Goal: Task Accomplishment & Management: Use online tool/utility

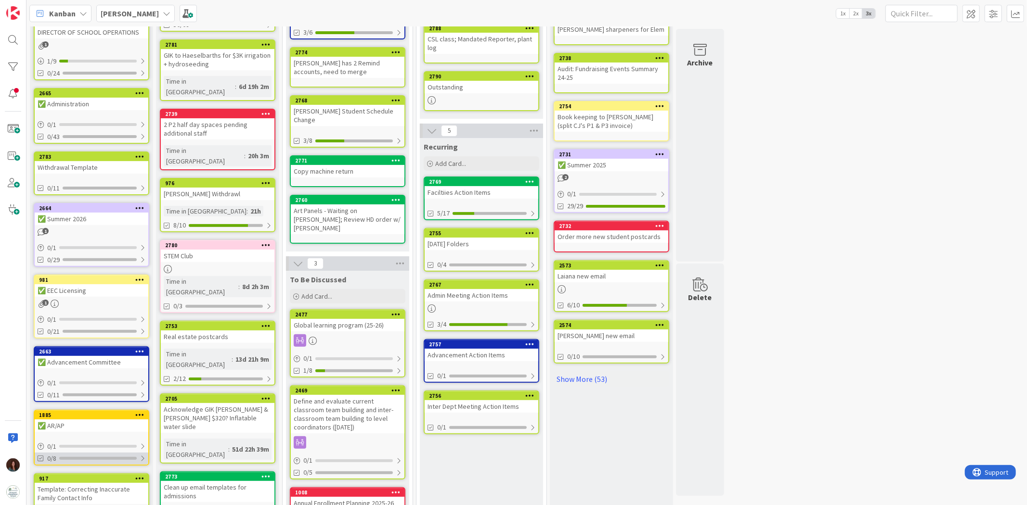
scroll to position [263, 0]
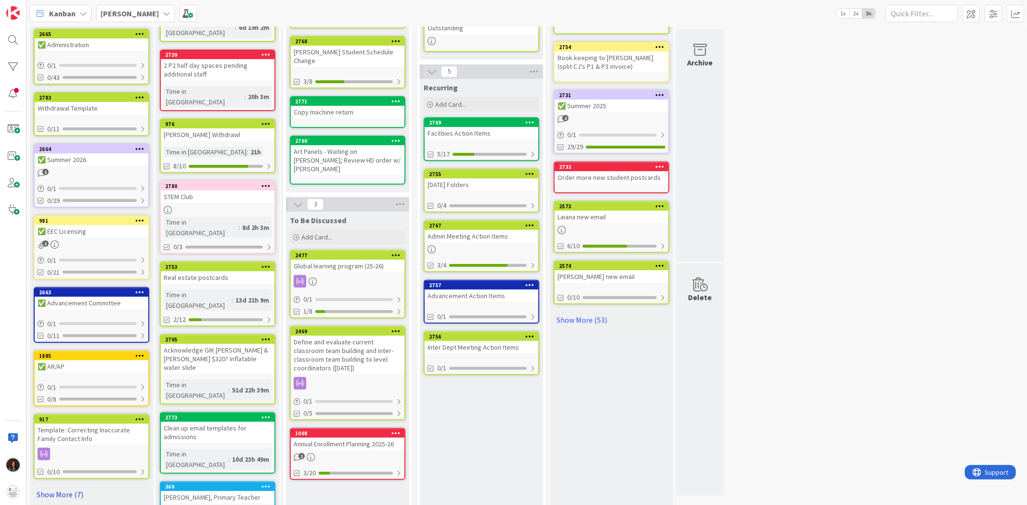
click at [59, 487] on link "Show More (7)" at bounding box center [92, 494] width 116 height 15
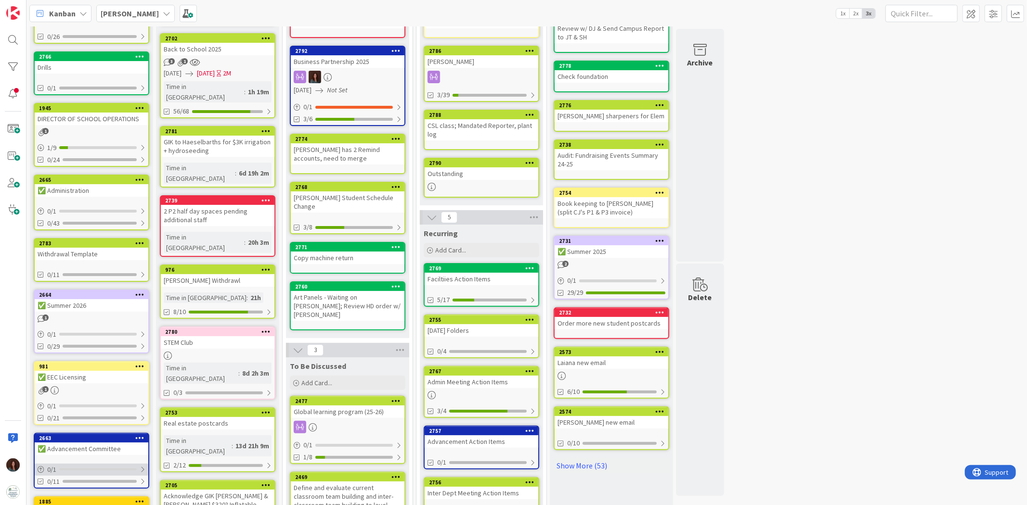
scroll to position [0, 0]
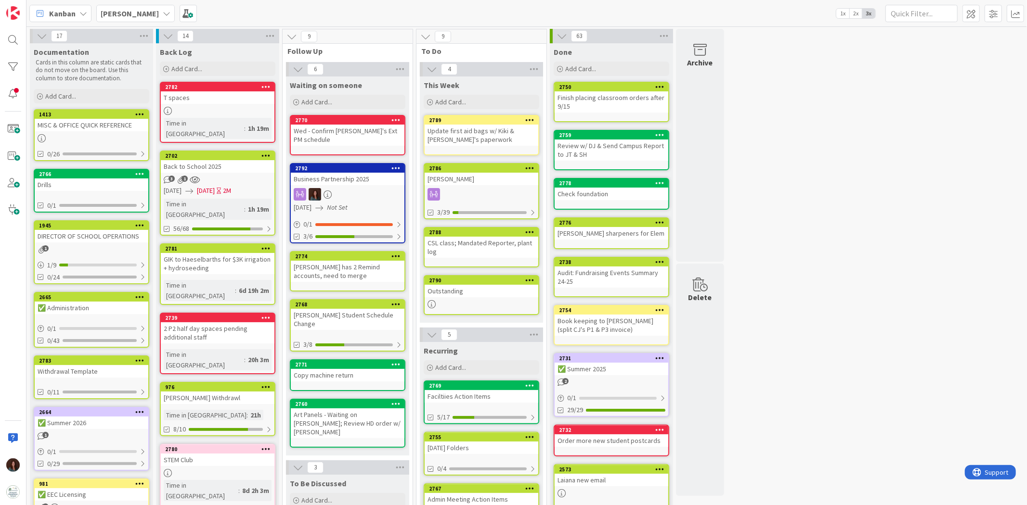
click at [138, 357] on icon at bounding box center [139, 360] width 9 height 7
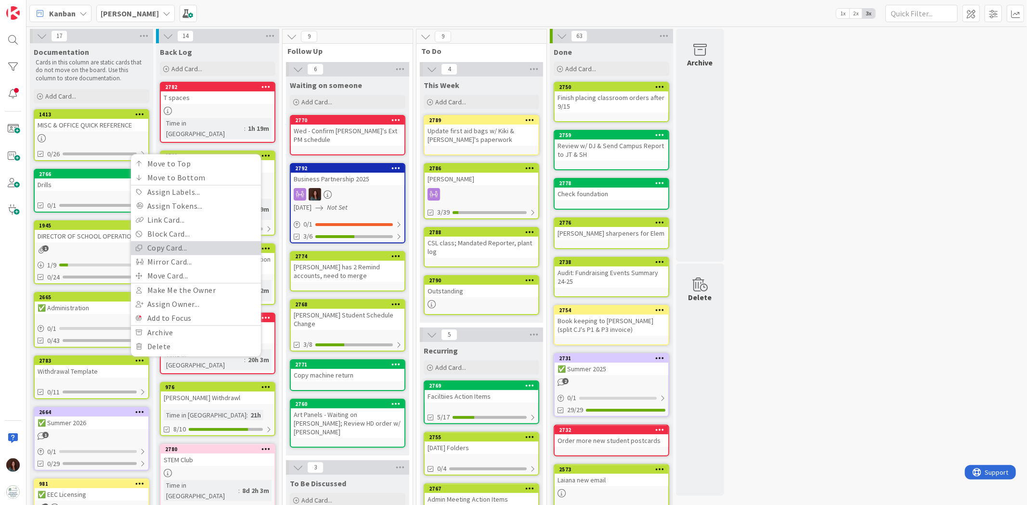
click at [175, 242] on link "Copy Card..." at bounding box center [196, 248] width 130 height 14
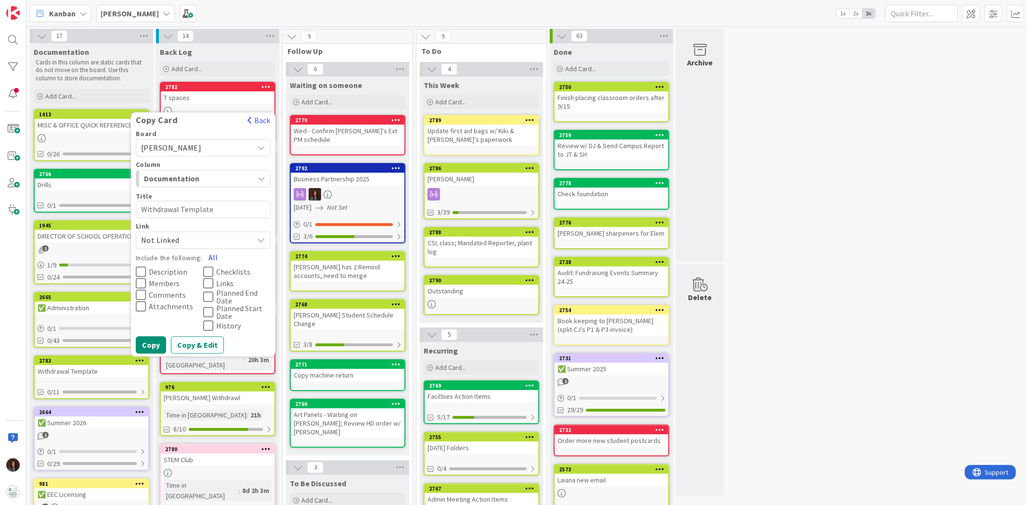
click at [214, 254] on button "All" at bounding box center [213, 257] width 22 height 17
click at [228, 172] on div "Documentation" at bounding box center [198, 178] width 112 height 15
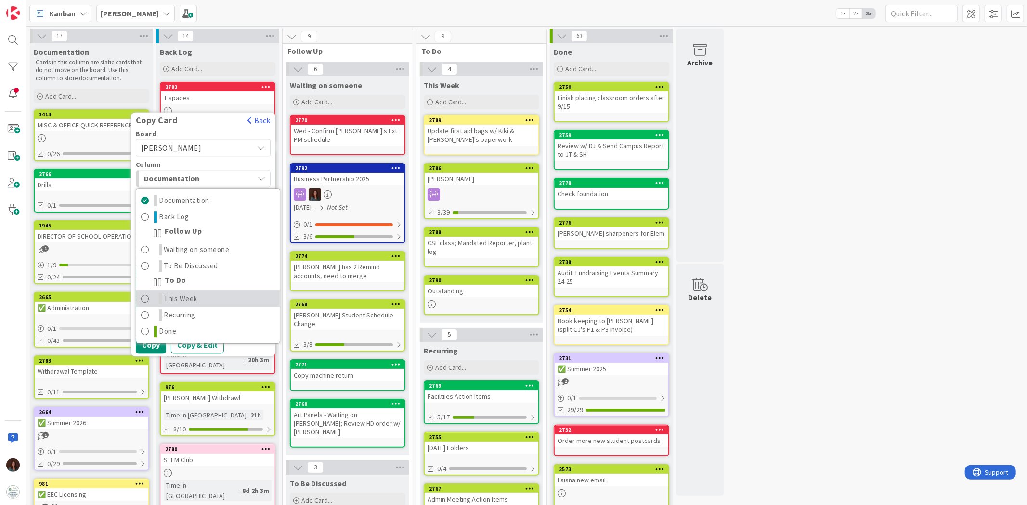
click at [186, 293] on span "This Week" at bounding box center [181, 299] width 34 height 12
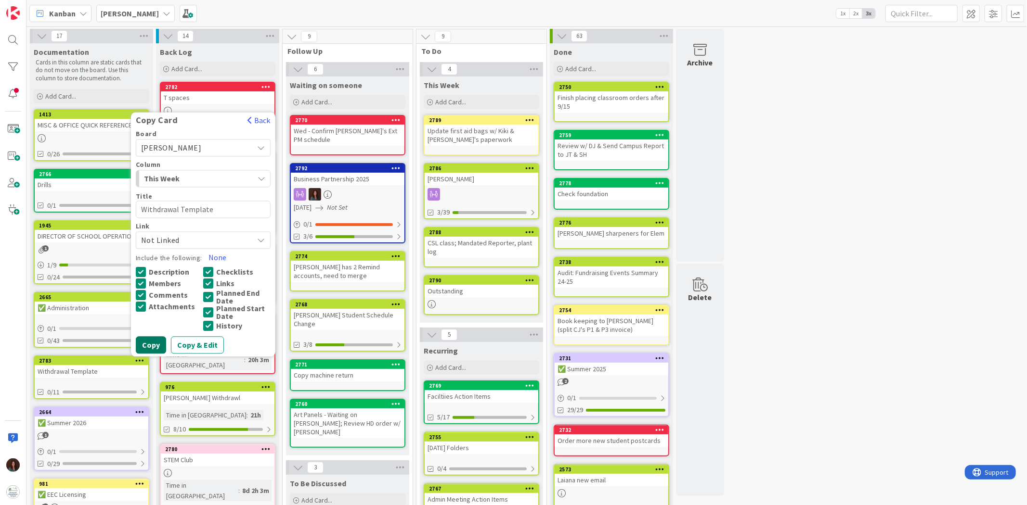
click at [147, 342] on button "Copy" at bounding box center [151, 345] width 30 height 17
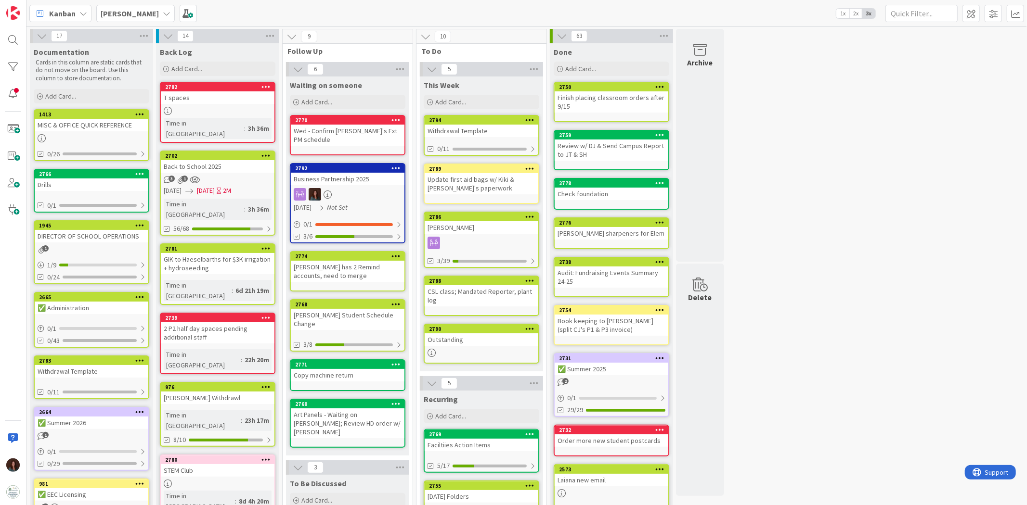
click at [464, 131] on div "Withdrawal Template" at bounding box center [482, 131] width 114 height 13
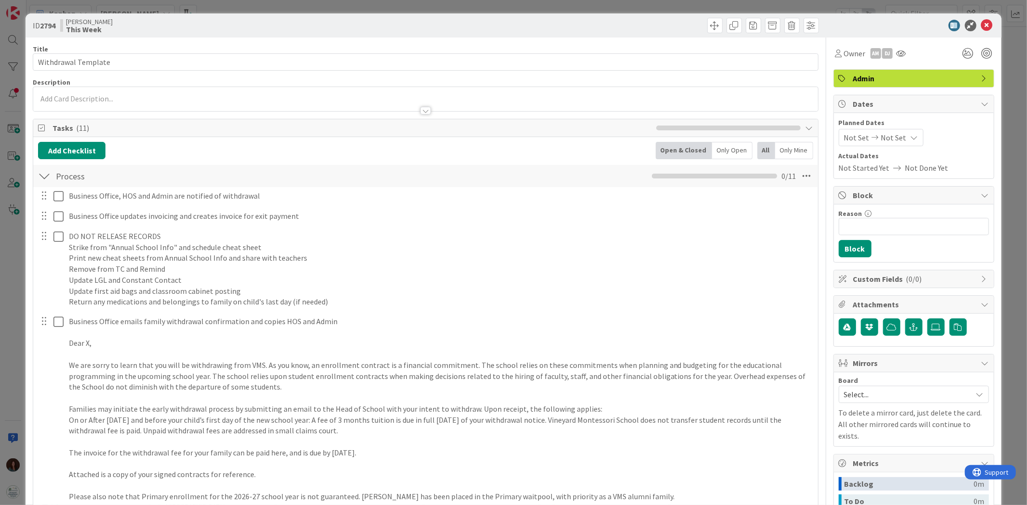
type textarea "x"
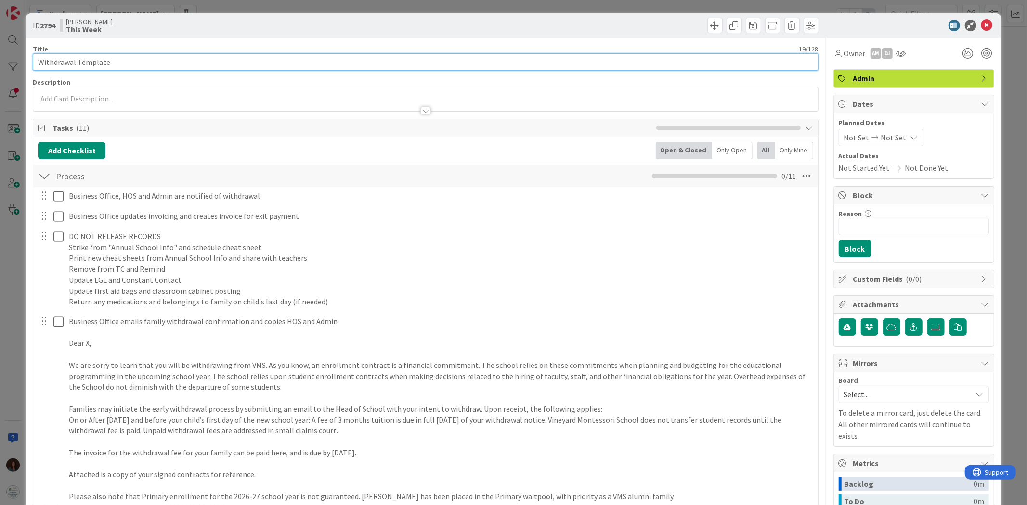
drag, startPoint x: 109, startPoint y: 64, endPoint x: 75, endPoint y: 64, distance: 33.7
click at [75, 64] on input "Withdrawal Template" at bounding box center [425, 61] width 785 height 17
type input "Withd"
type textarea "x"
type input "W"
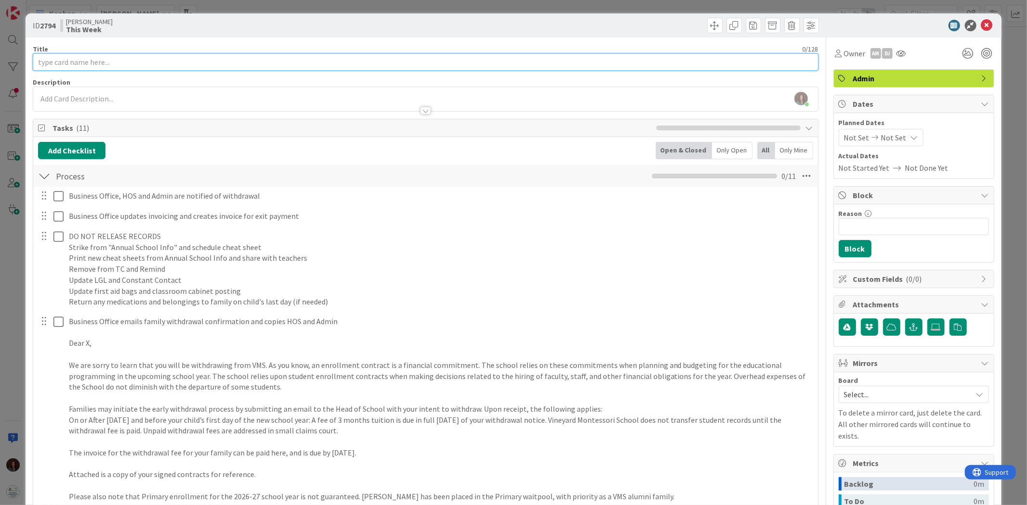
type textarea "x"
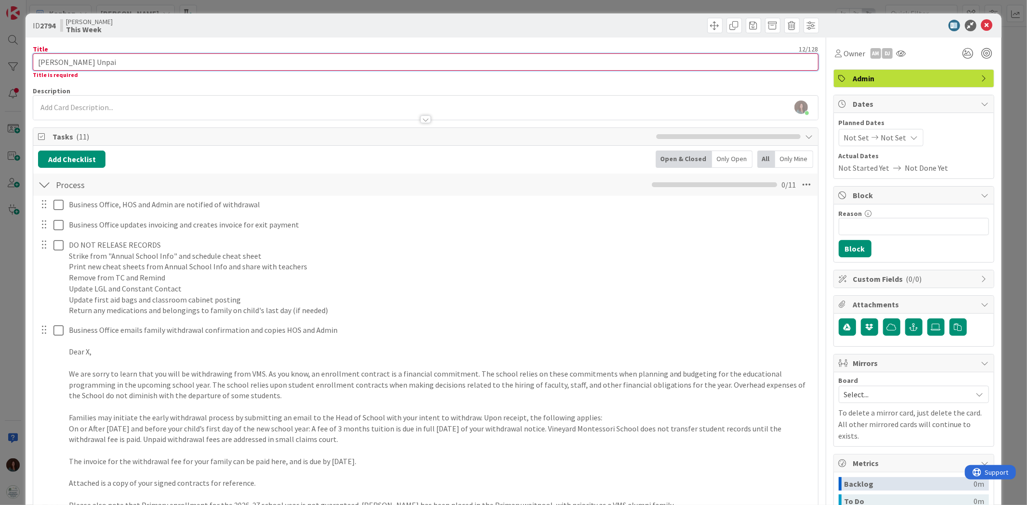
type input "[PERSON_NAME] Unpaid"
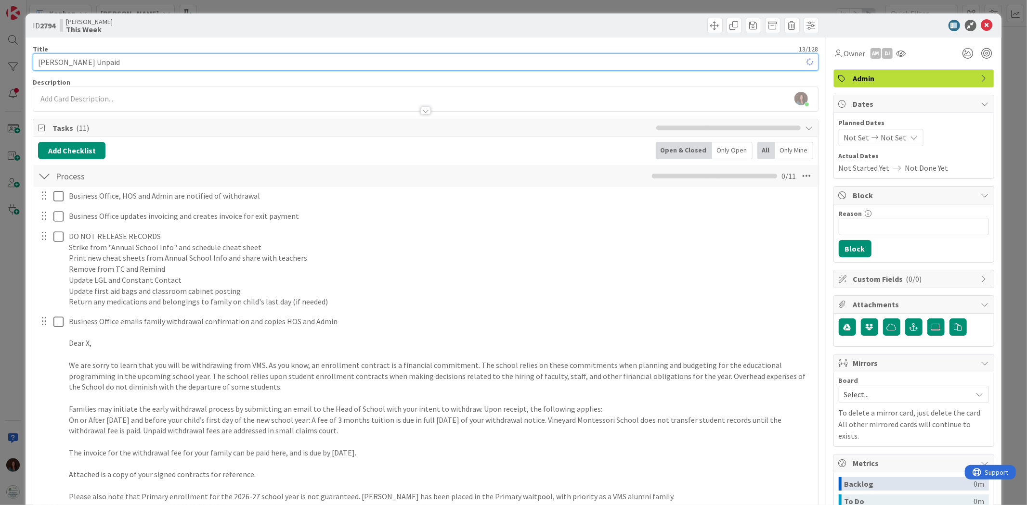
type textarea "x"
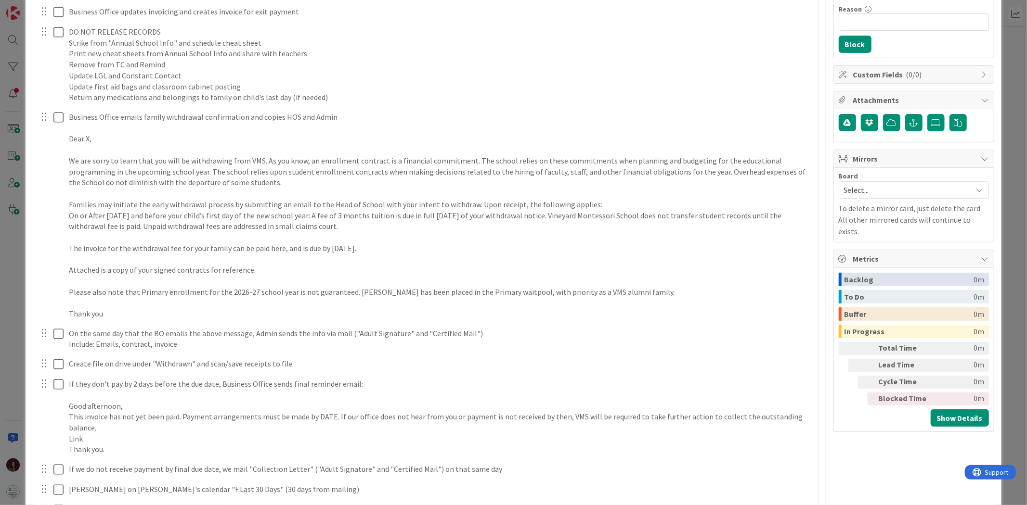
scroll to position [267, 0]
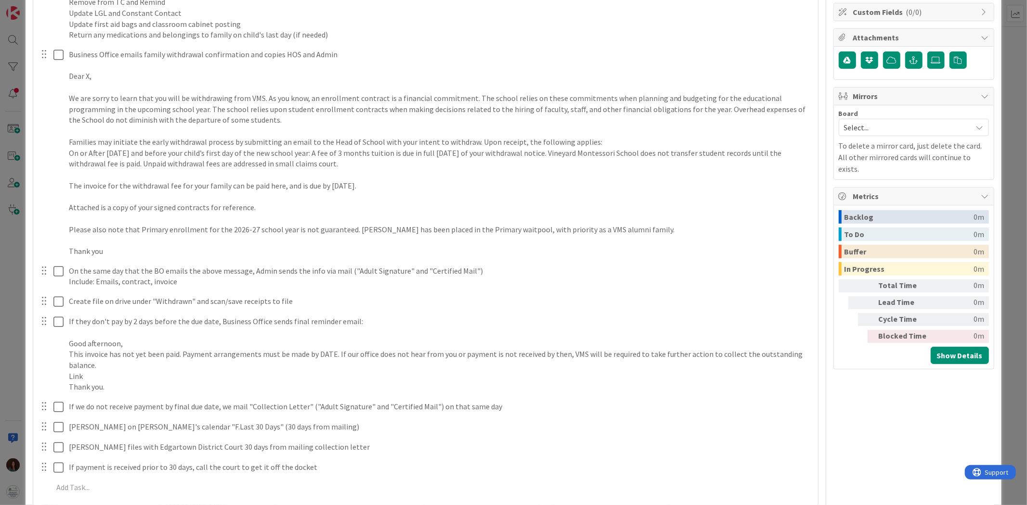
type input "[PERSON_NAME] Unpaid"
type textarea "x"
